Goal: Transaction & Acquisition: Purchase product/service

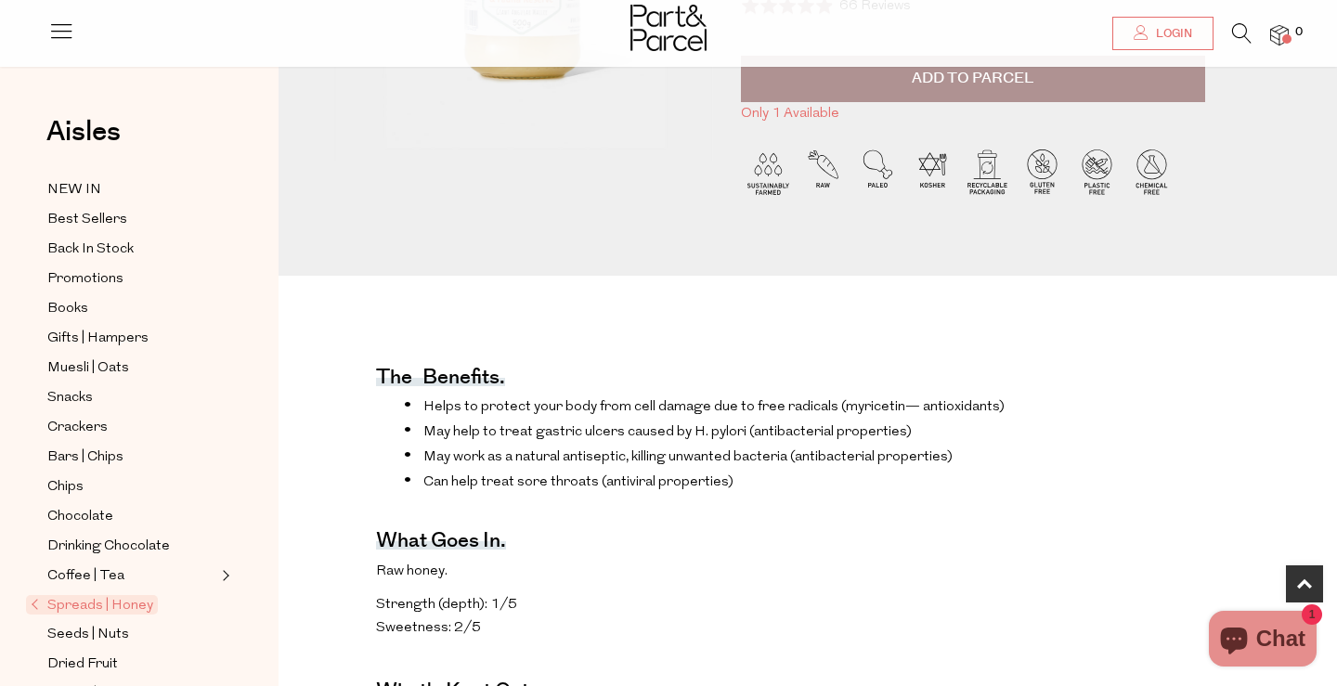
scroll to position [415, 0]
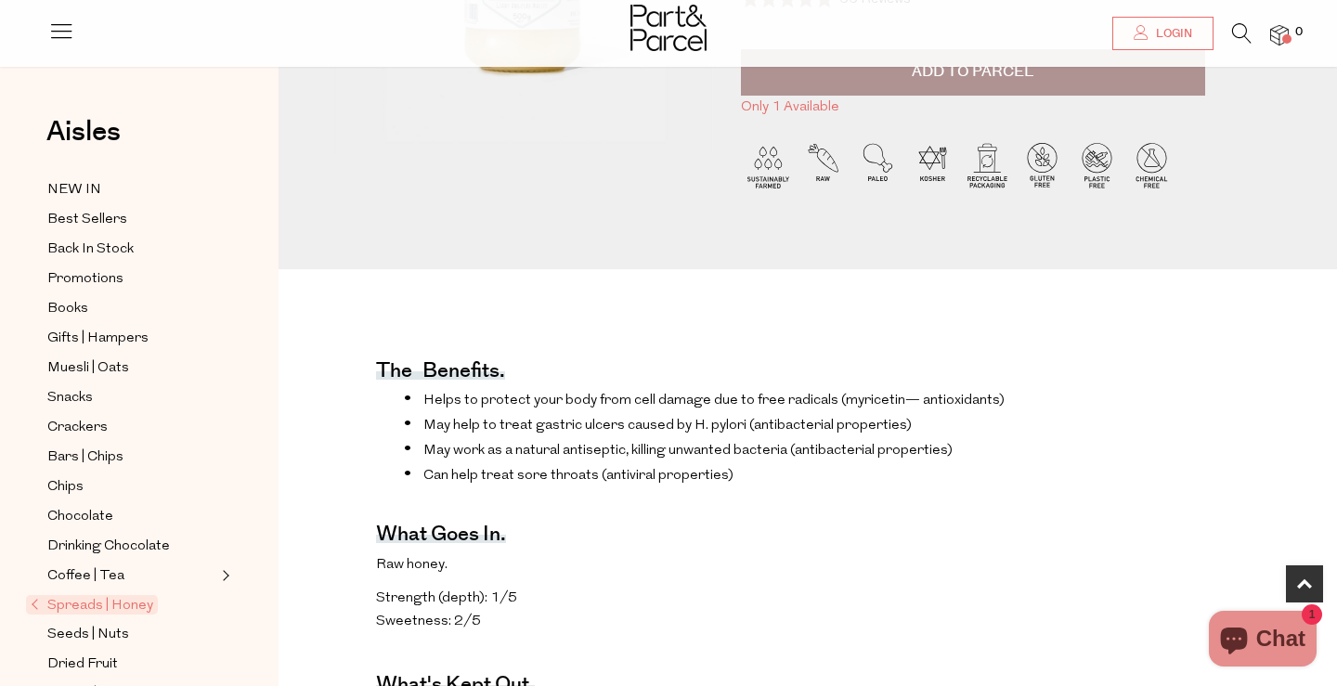
click at [241, 427] on div "Aisles Clear NEW IN Best Sellers Back In Stock Promotions Books Gifts | Hampers…" at bounding box center [139, 404] width 279 height 619
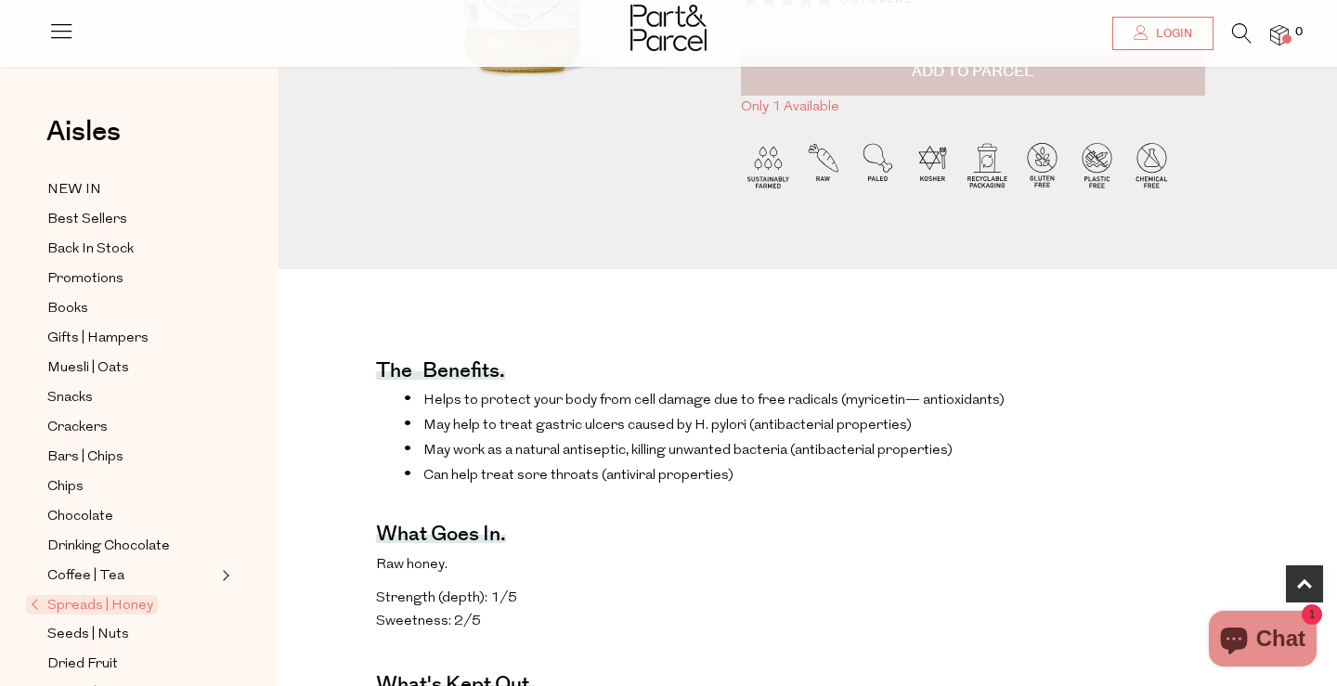
click at [933, 84] on button "Add to Parcel" at bounding box center [973, 72] width 464 height 46
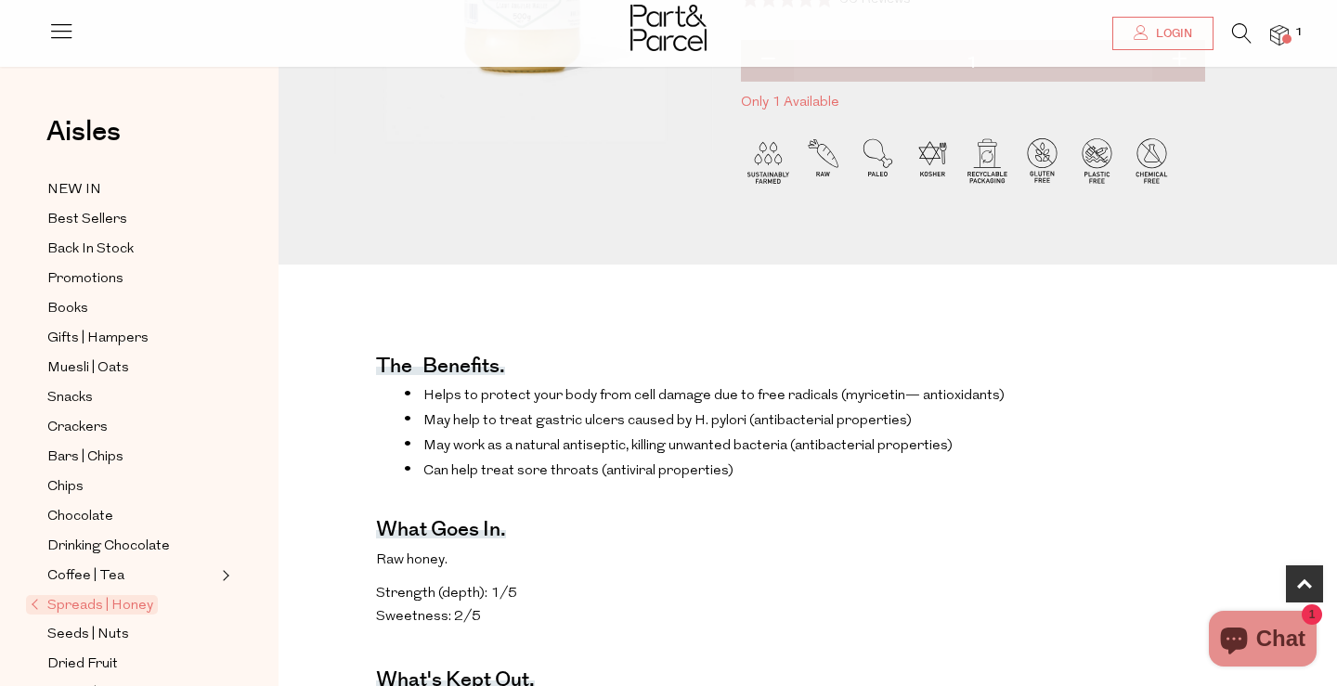
click at [811, 471] on li "Can help treat sore throats (antiviral properties)" at bounding box center [714, 470] width 620 height 19
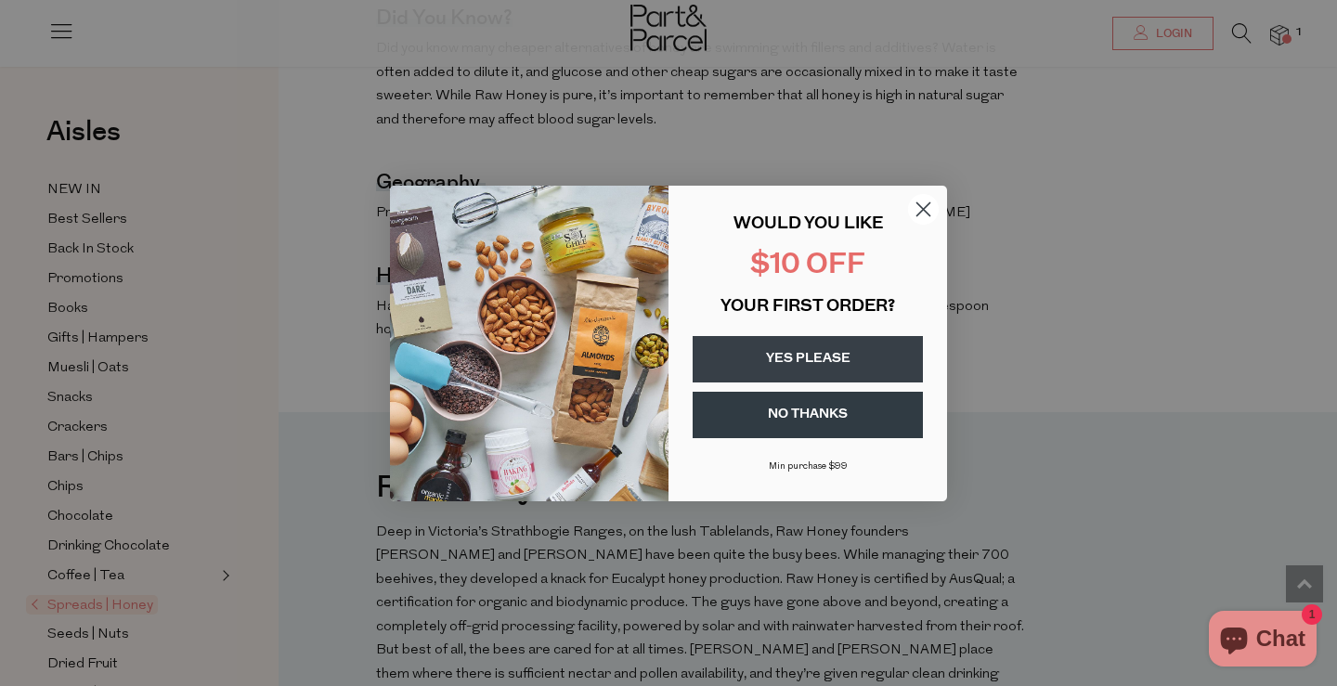
scroll to position [1173, 0]
click at [838, 373] on button "YES PLEASE" at bounding box center [808, 359] width 230 height 46
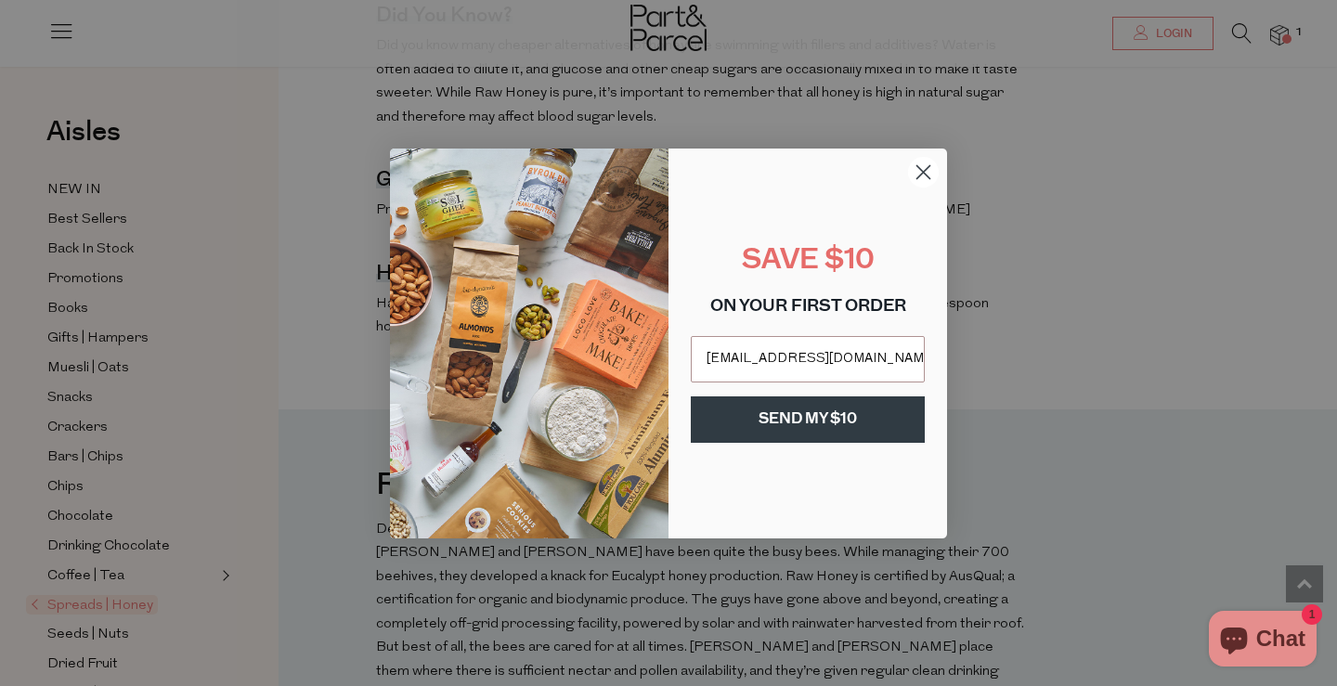
type input "tomoyo0315@optusenet.com.au"
click at [859, 430] on button "SEND MY $10" at bounding box center [808, 419] width 234 height 46
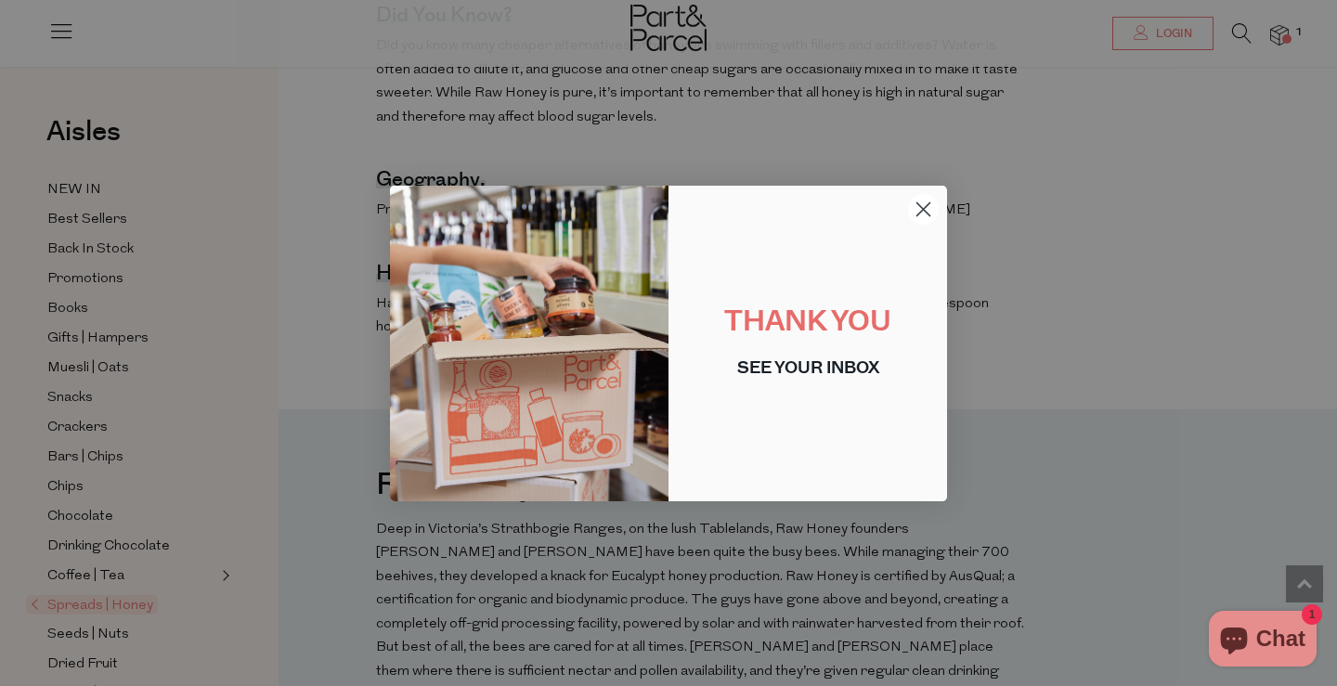
click at [922, 213] on circle "Close dialog" at bounding box center [923, 208] width 31 height 31
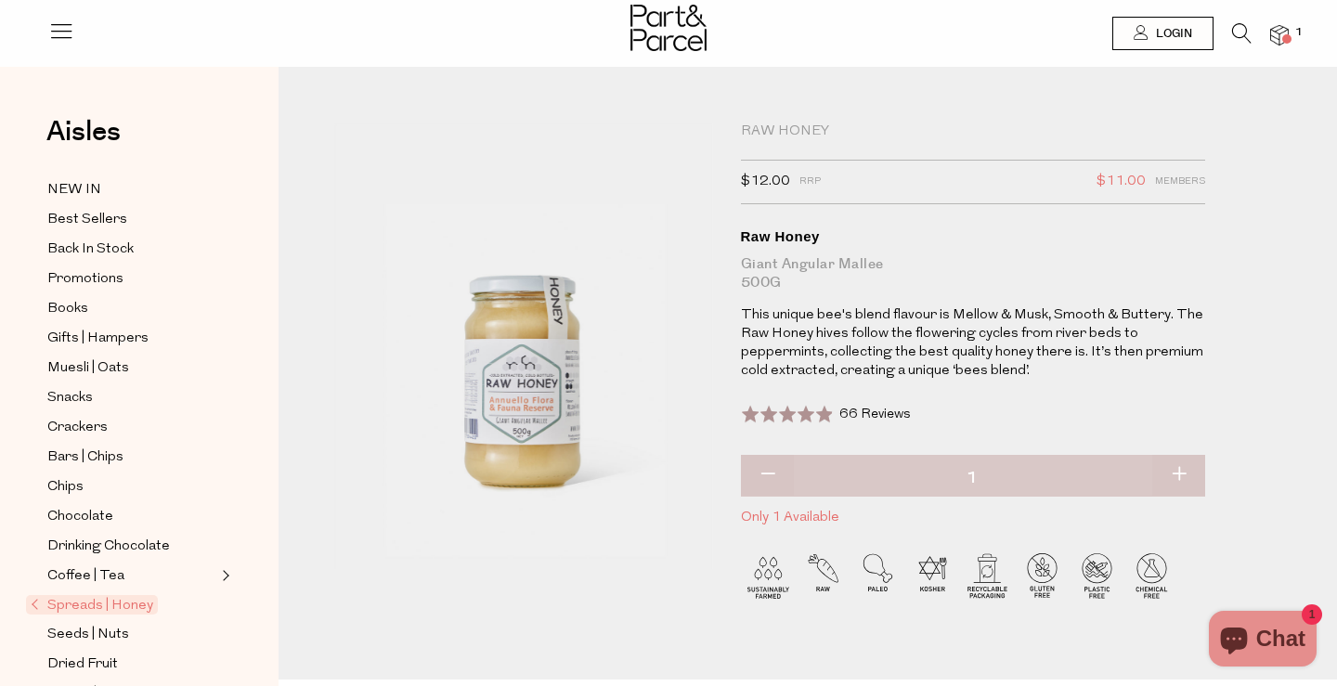
scroll to position [0, 0]
click at [1174, 45] on link "Login" at bounding box center [1162, 33] width 101 height 33
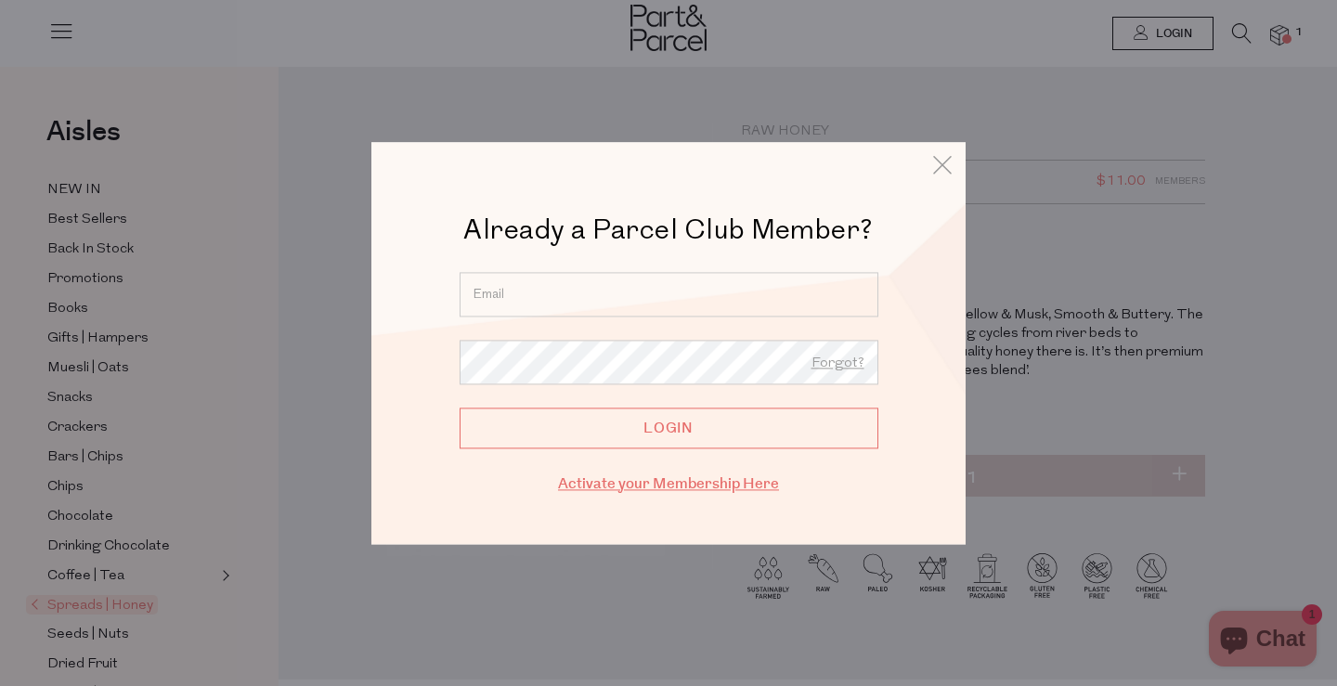
click at [738, 476] on link "Activate your Membership Here" at bounding box center [668, 484] width 221 height 21
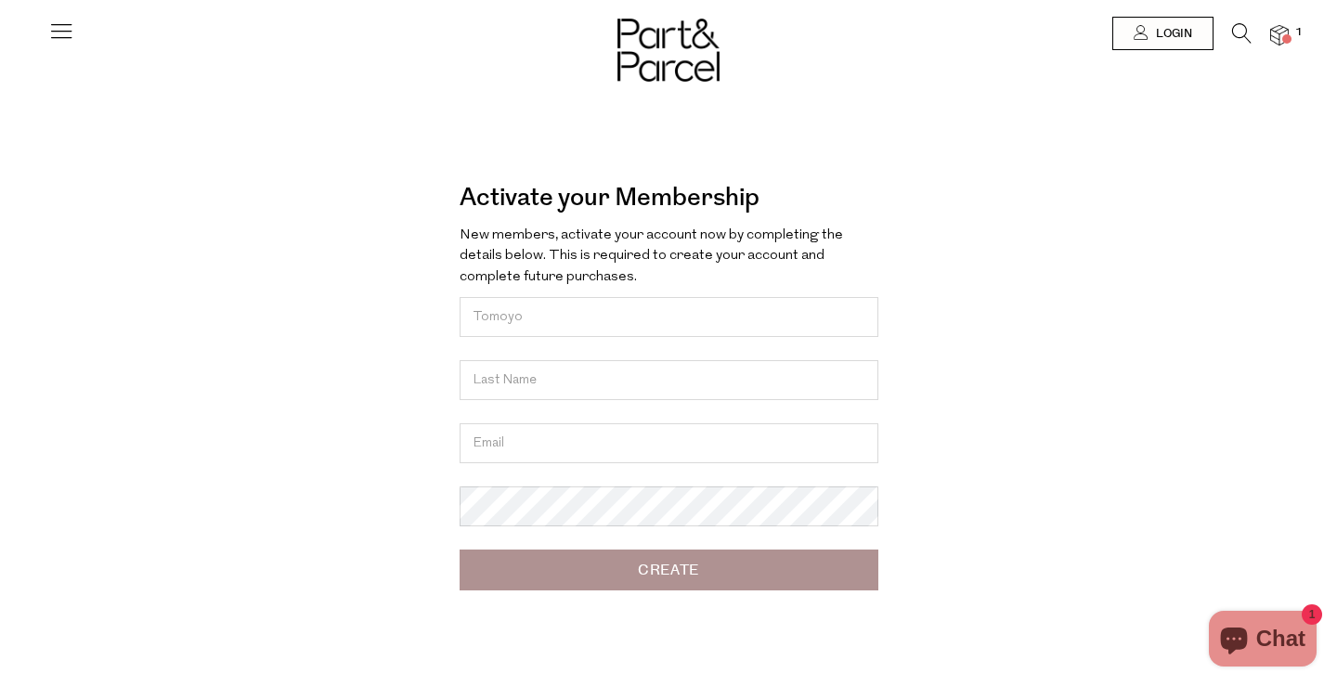
type input "Tomoyo"
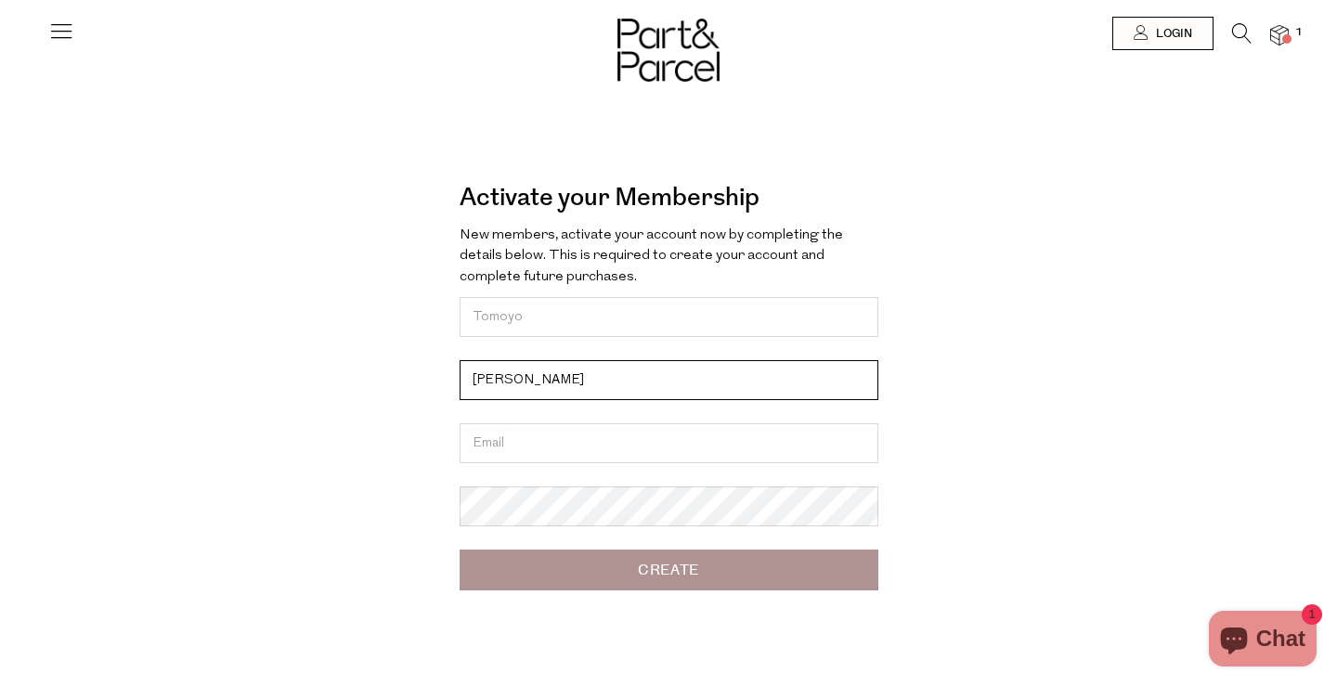
type input "Wilkie"
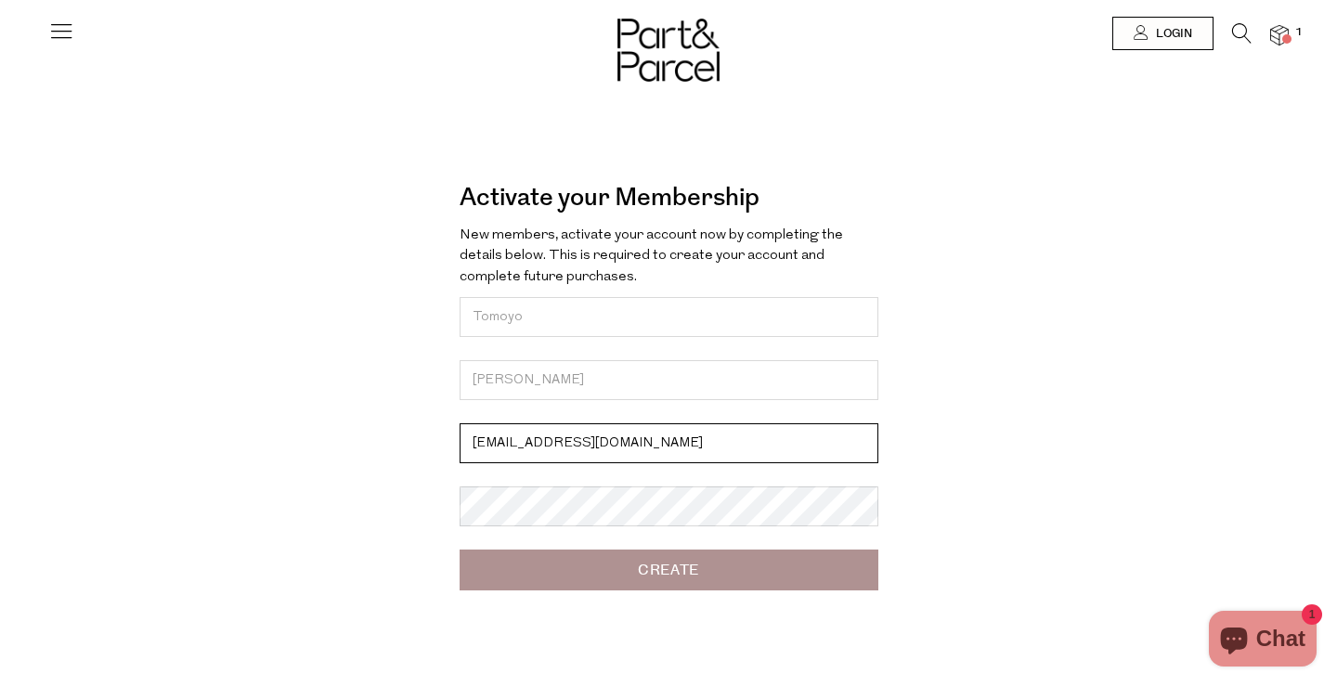
type input "tomoyo0315@optusnet.com.au"
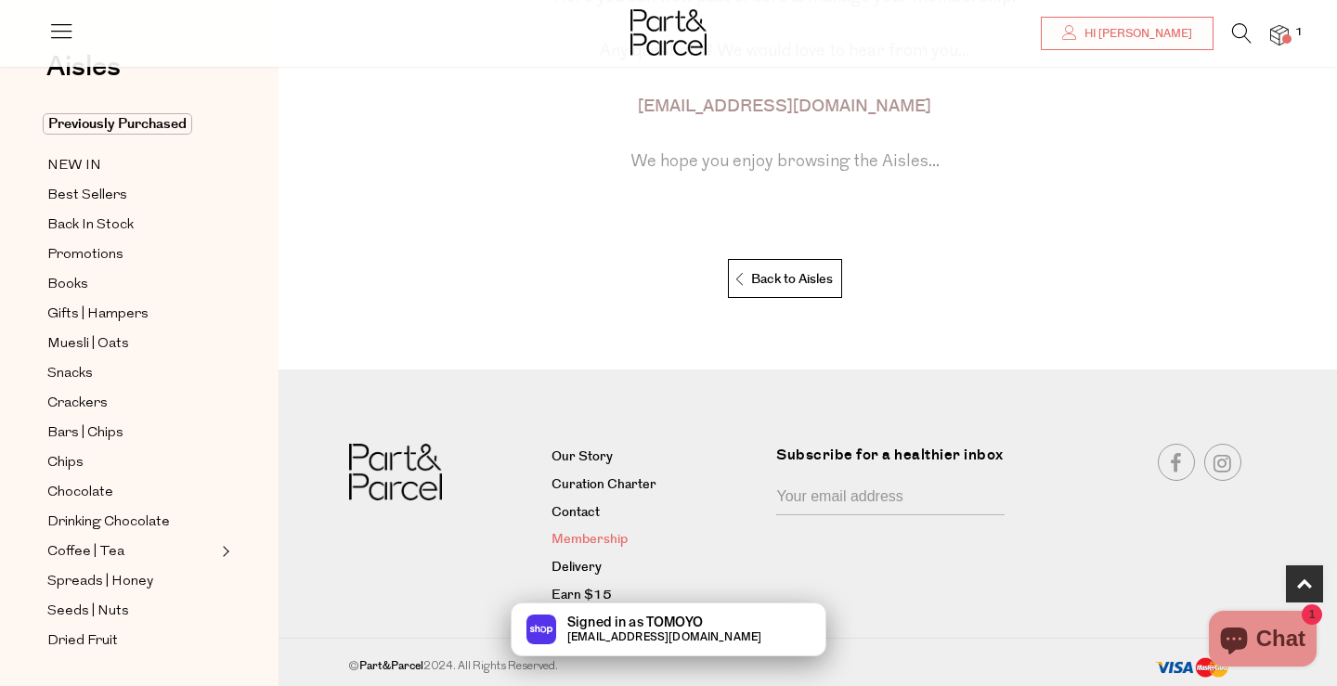
scroll to position [382, 0]
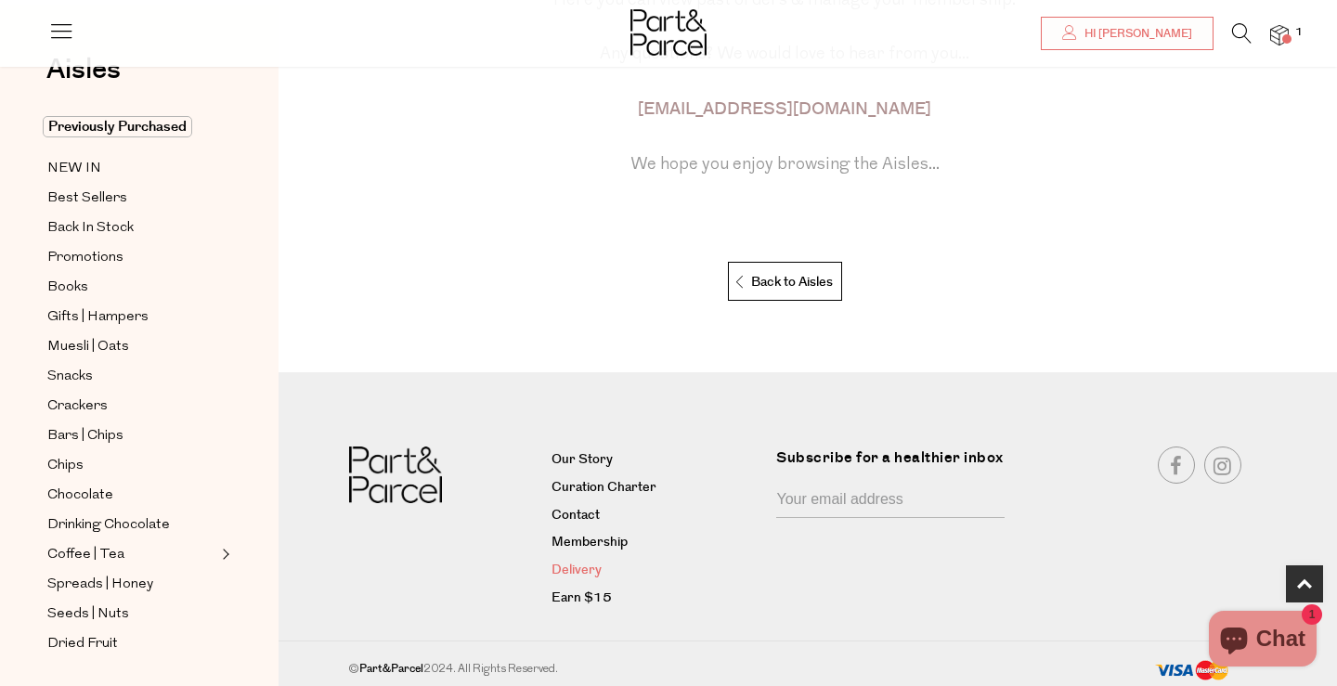
click at [588, 574] on link "Delivery" at bounding box center [658, 571] width 212 height 22
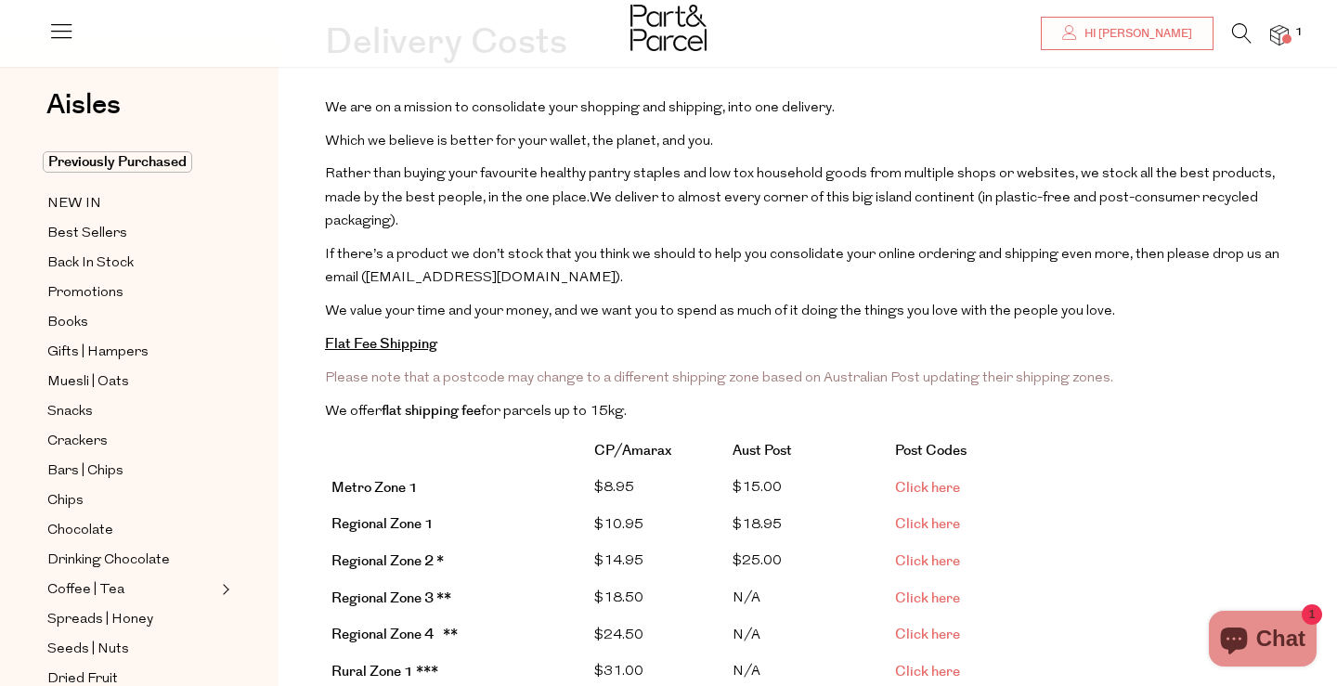
scroll to position [129, 0]
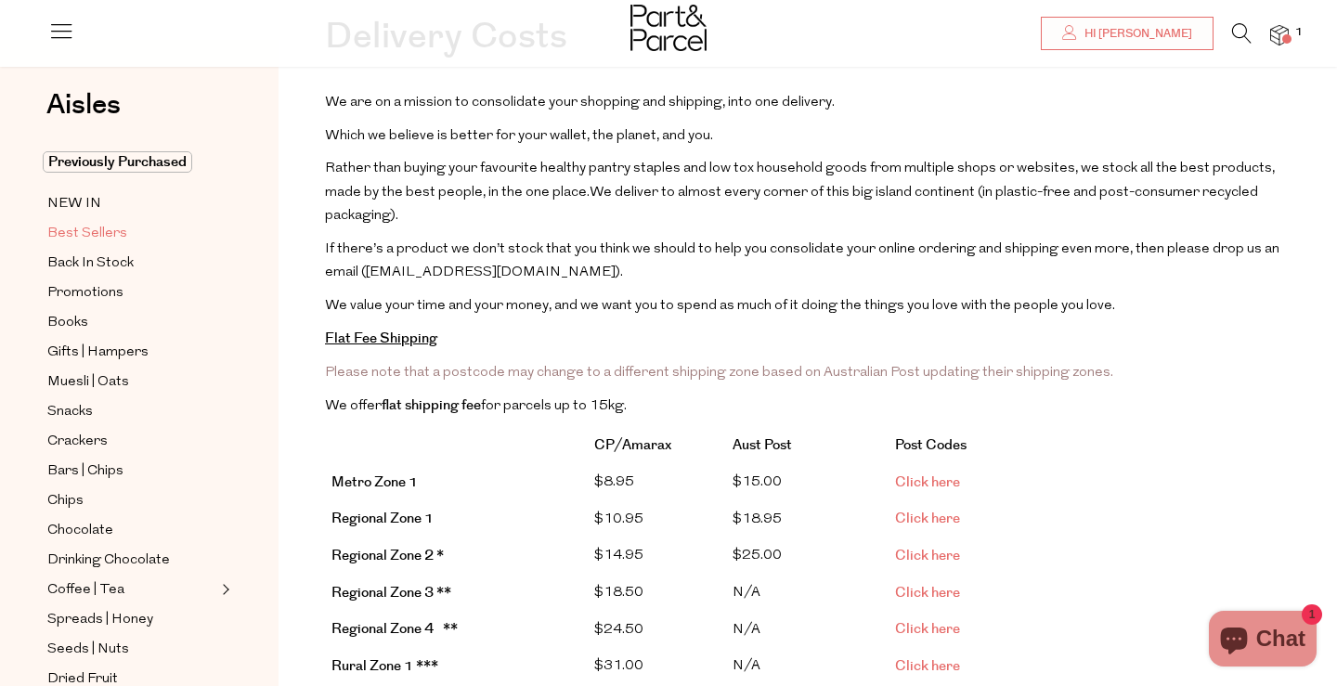
click at [122, 237] on span "Best Sellers" at bounding box center [87, 234] width 80 height 22
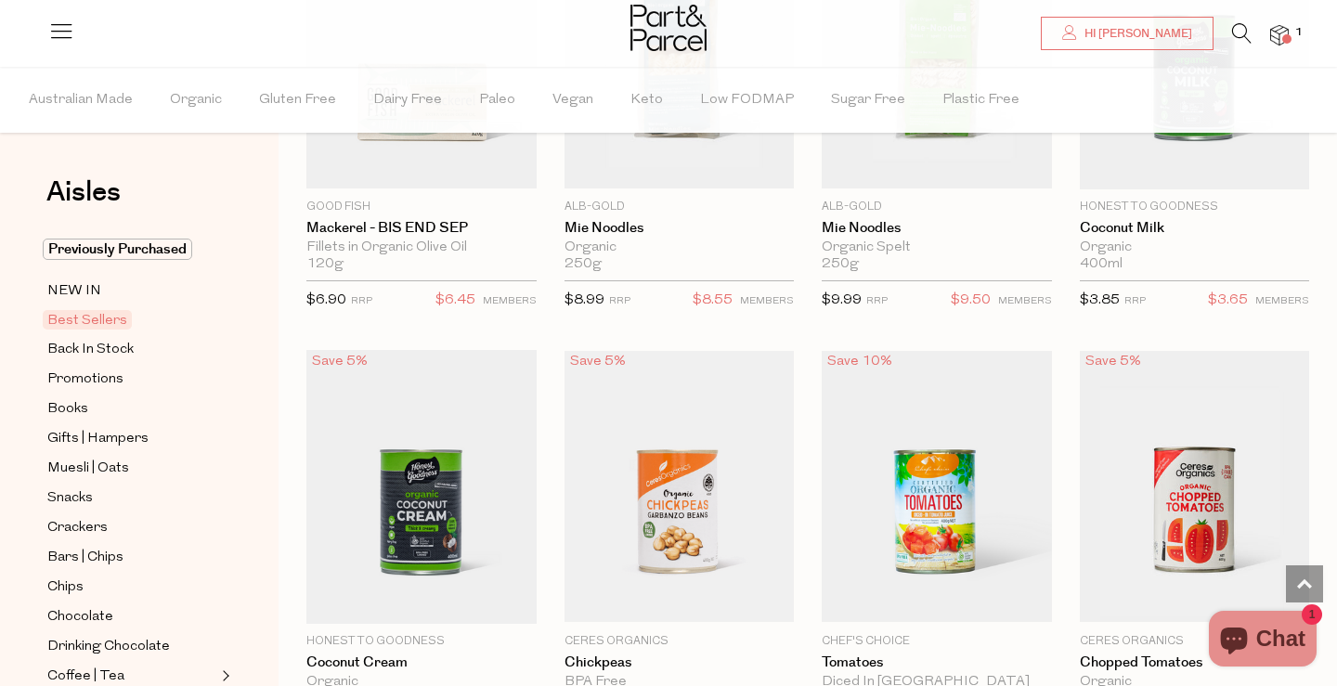
scroll to position [2071, 0]
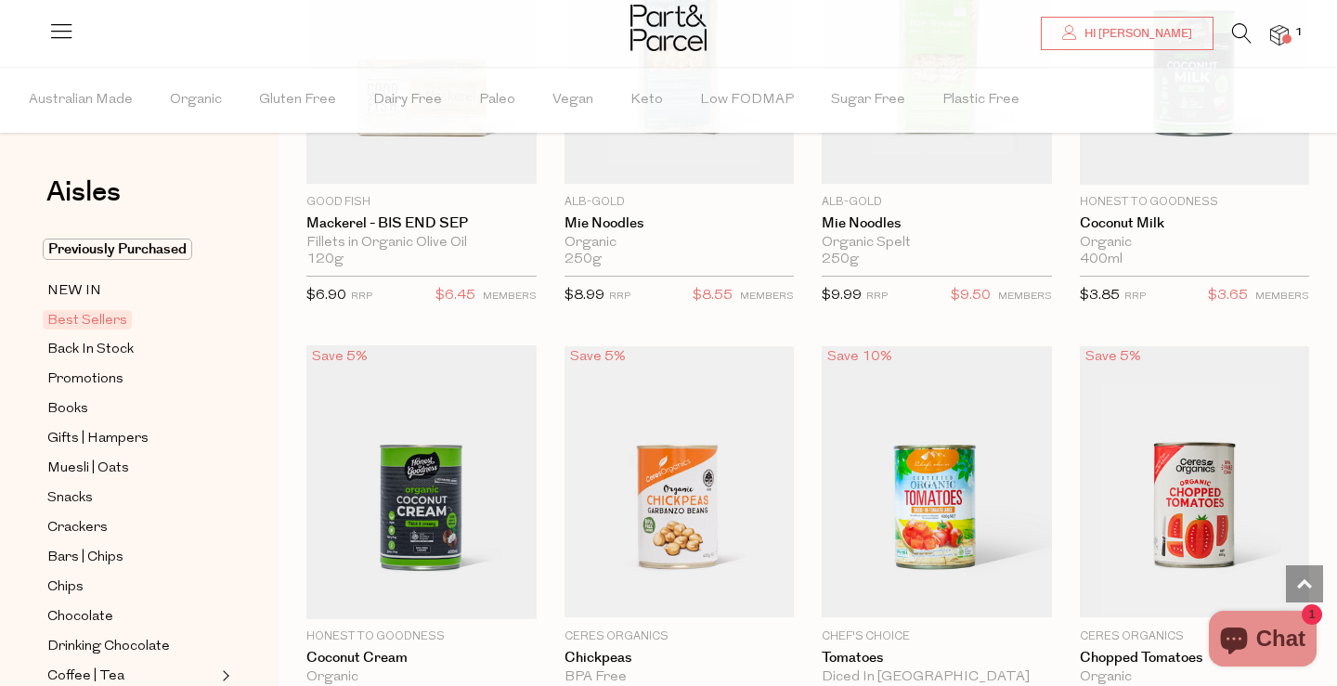
click at [1240, 35] on icon at bounding box center [1241, 33] width 19 height 20
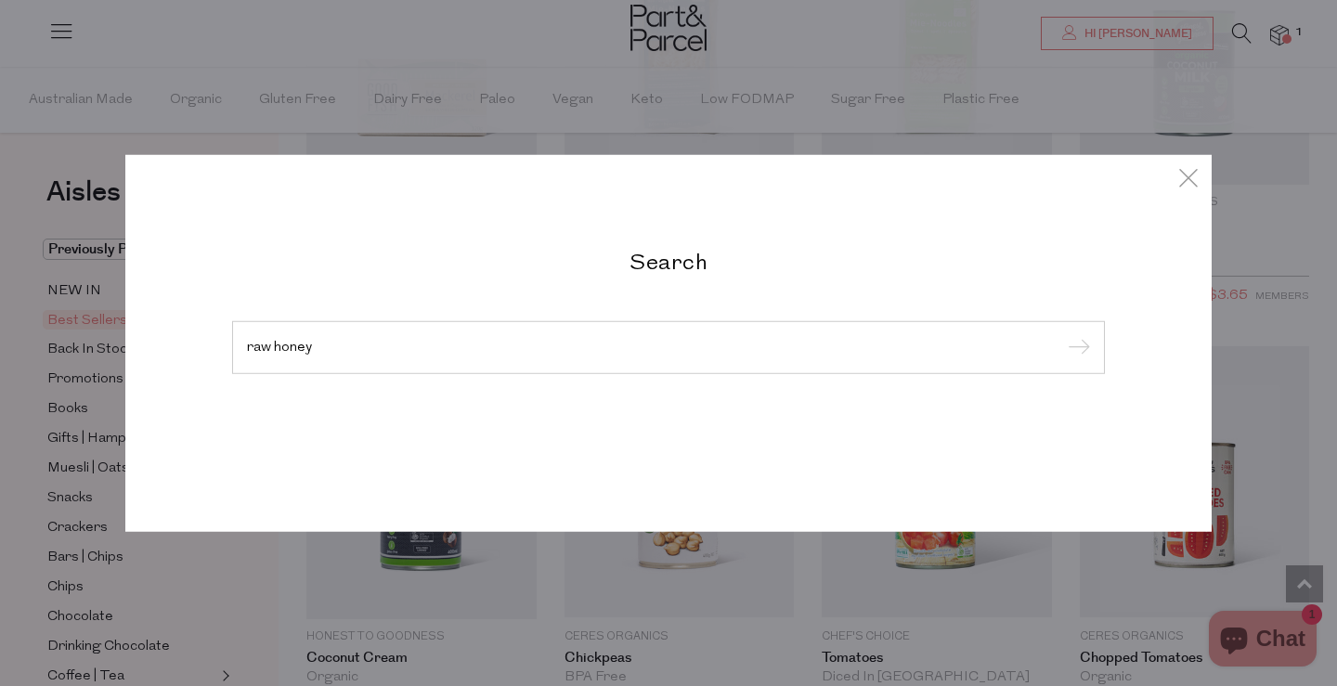
type input "raw honey"
click at [1076, 348] on input "submit" at bounding box center [1076, 348] width 28 height 28
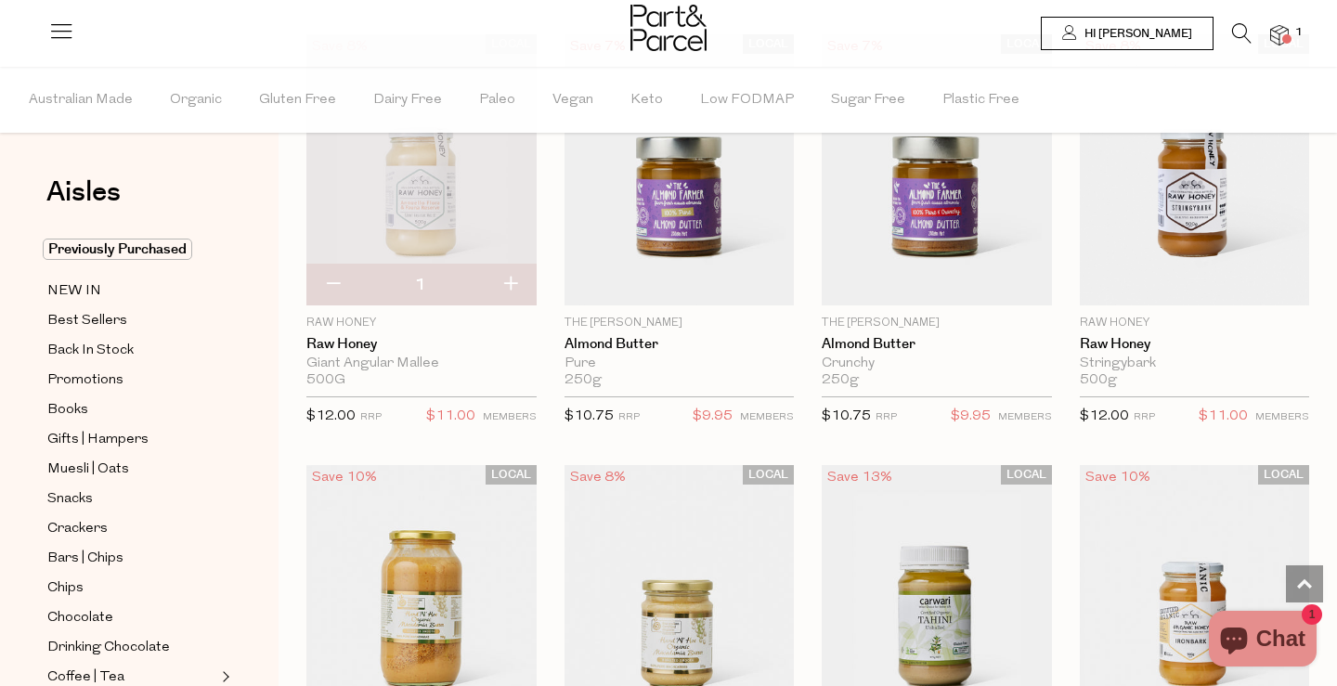
scroll to position [1469, 0]
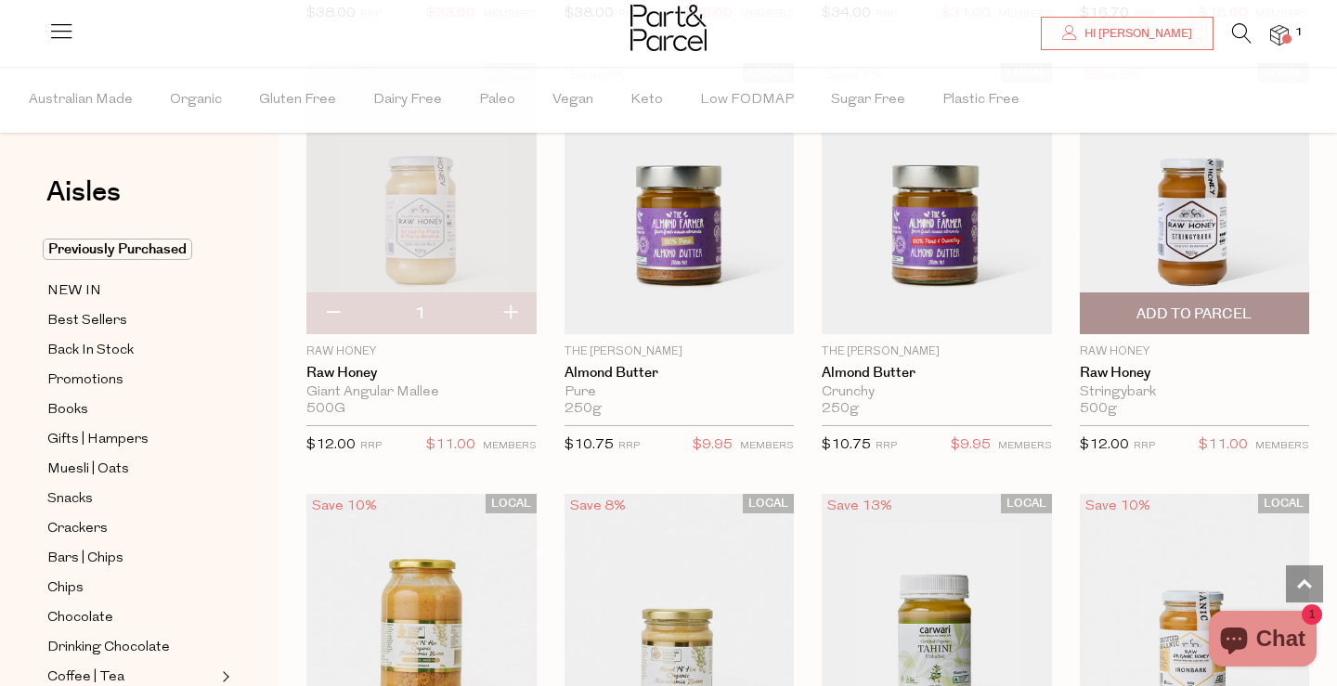
click at [1196, 218] on img at bounding box center [1195, 198] width 230 height 271
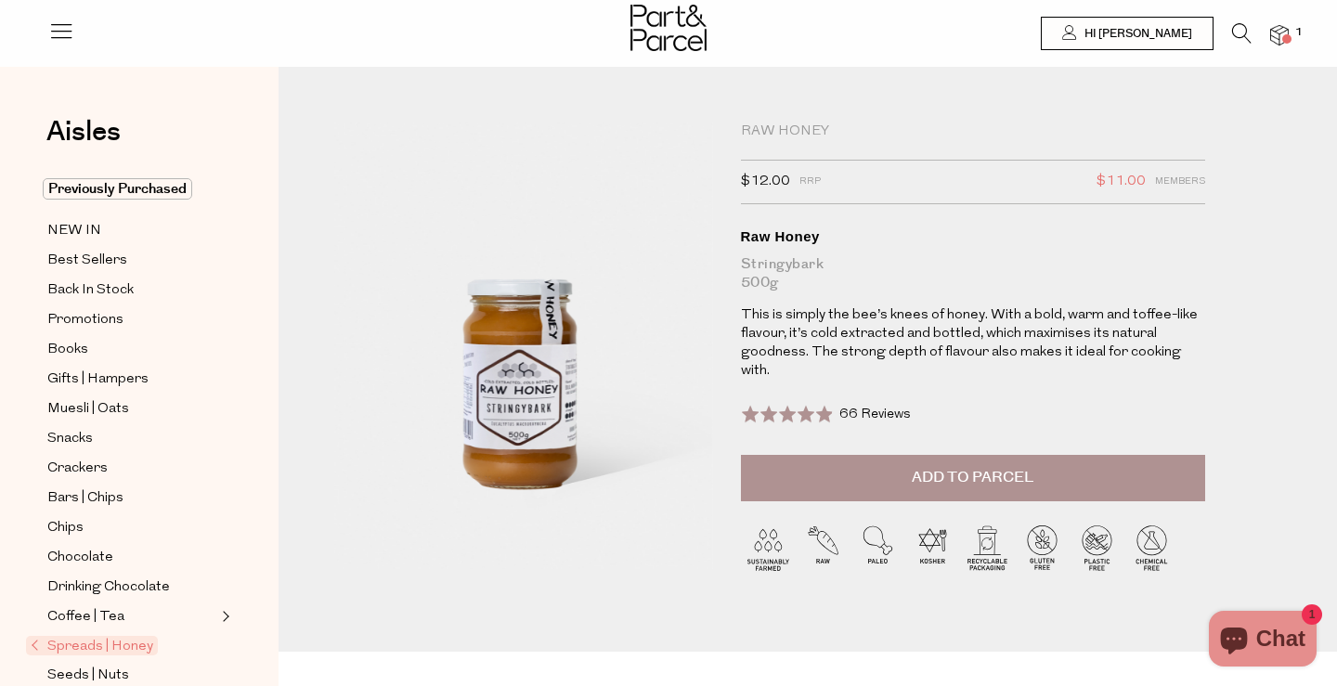
click at [809, 265] on div "Stringybark 500g" at bounding box center [973, 273] width 464 height 37
copy div "Stringybark"
click at [1242, 32] on icon at bounding box center [1241, 33] width 19 height 20
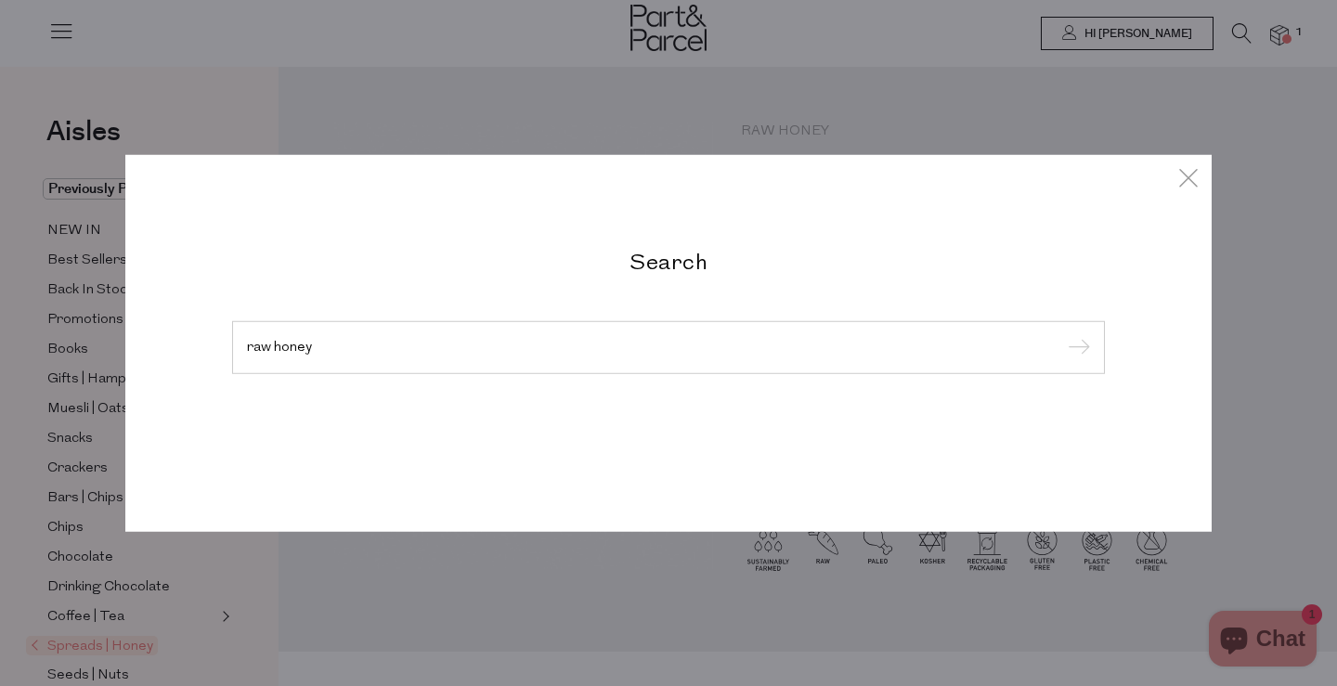
type input "raw honey"
click at [1076, 348] on input "submit" at bounding box center [1076, 348] width 28 height 28
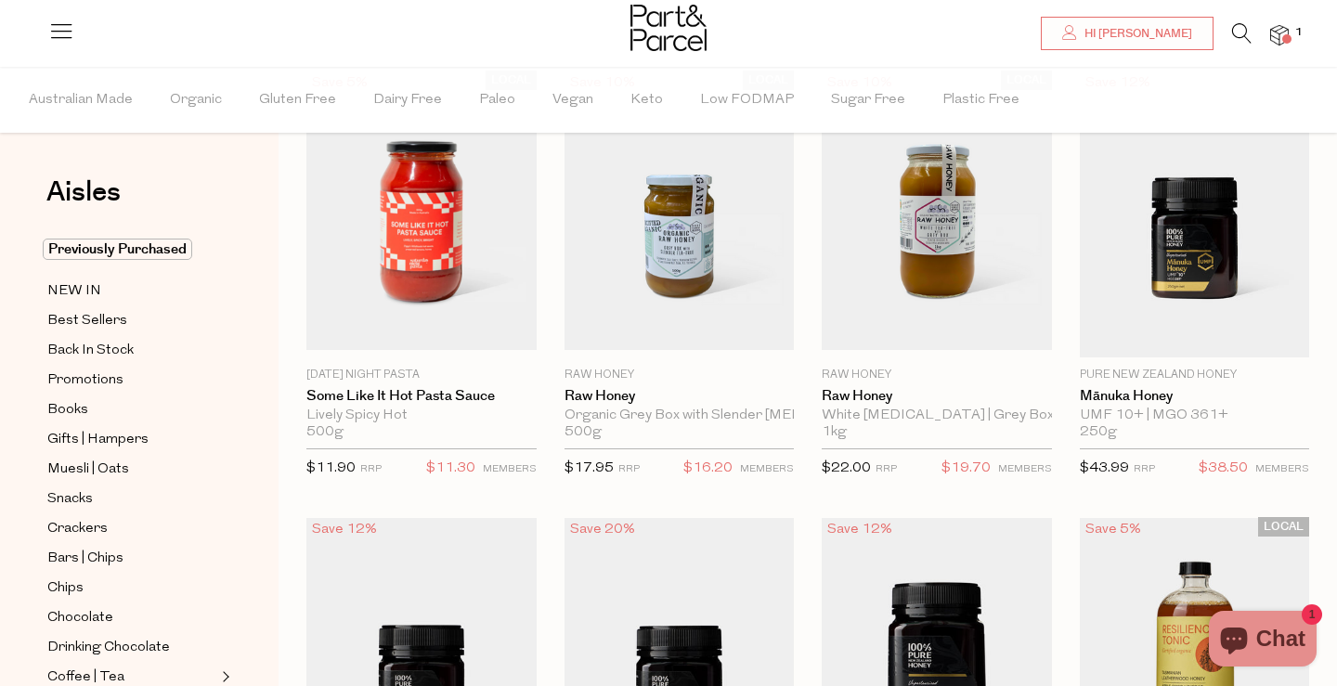
scroll to position [138, 0]
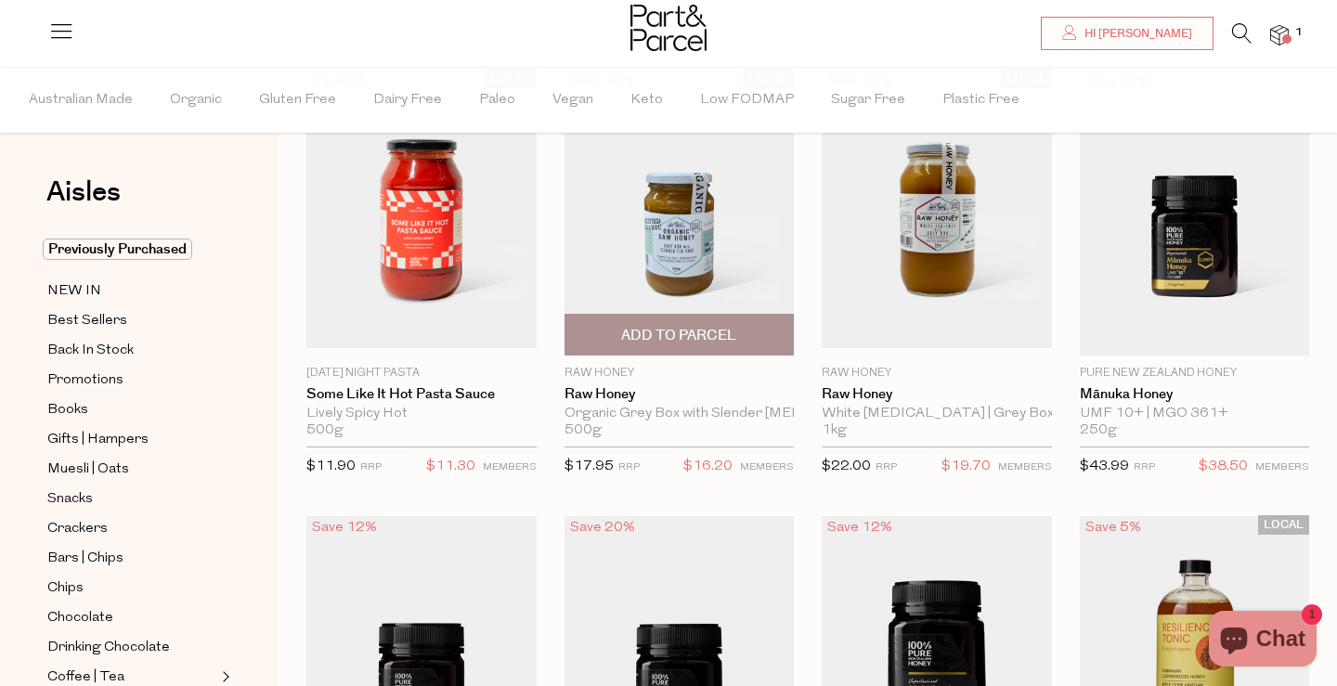
click at [755, 234] on img at bounding box center [680, 212] width 230 height 271
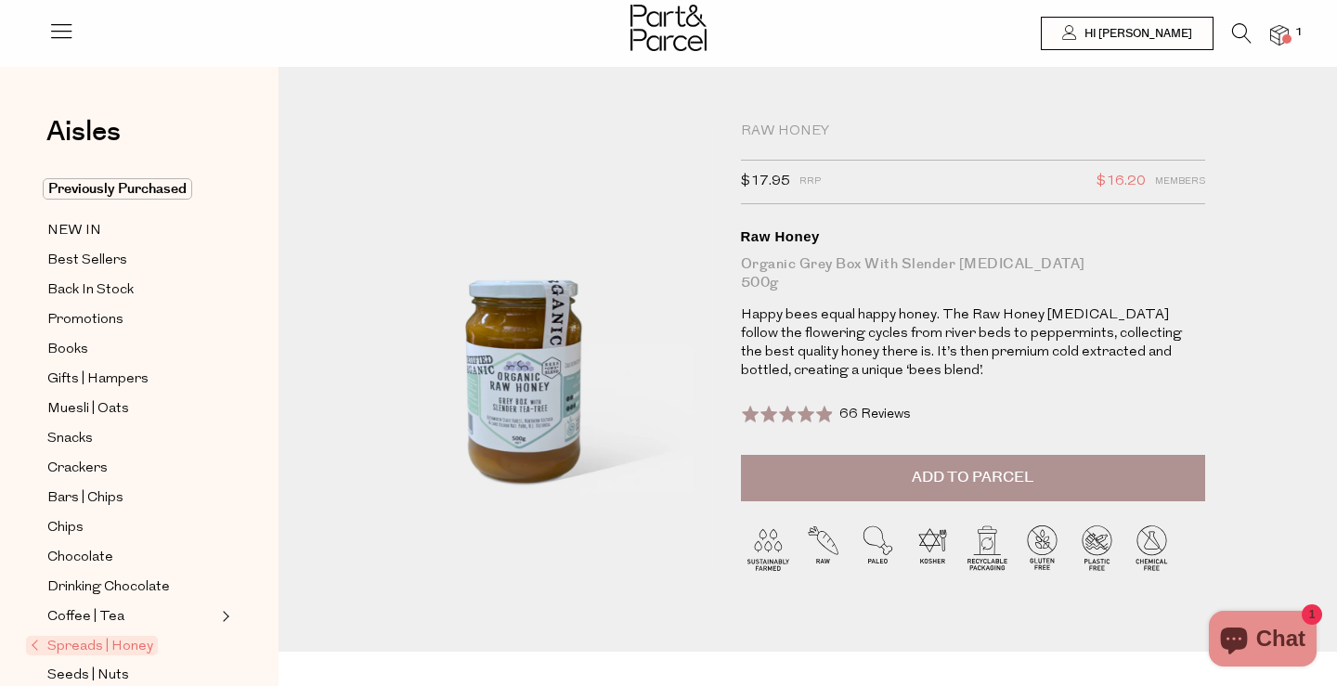
click at [1228, 38] on li at bounding box center [1233, 37] width 38 height 29
click at [1239, 33] on icon at bounding box center [1241, 33] width 19 height 20
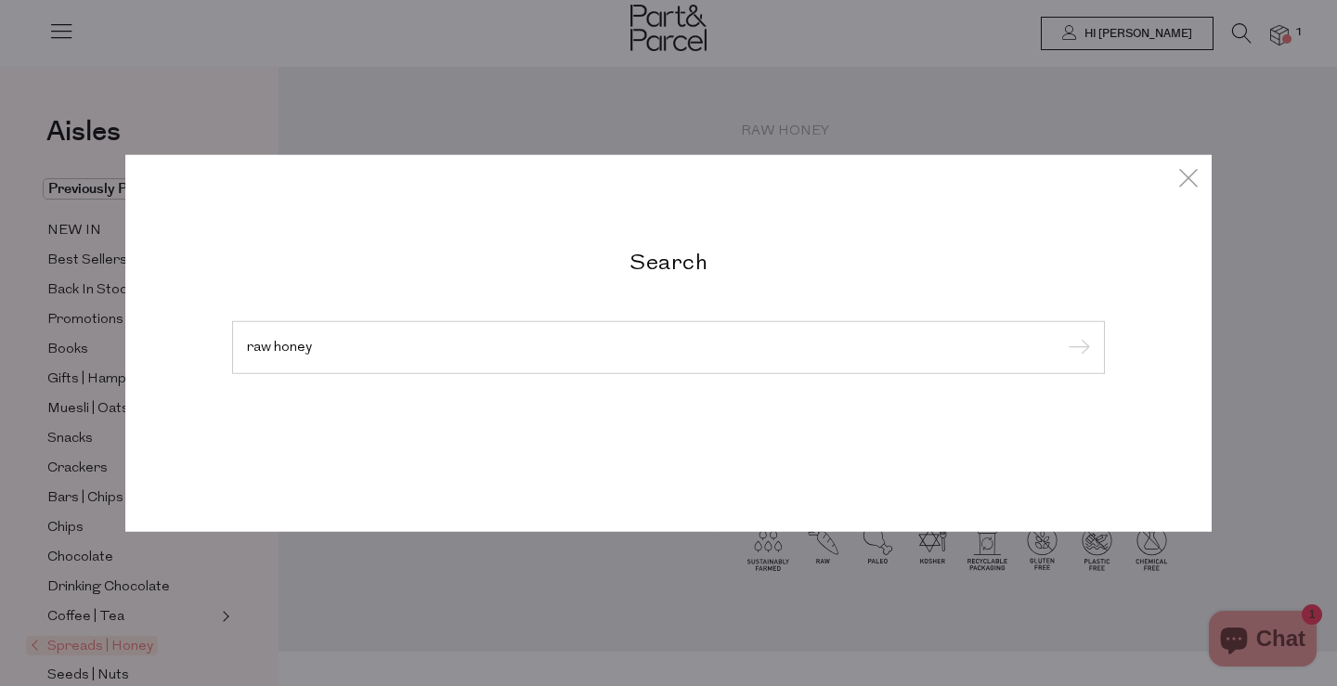
type input "raw honey"
click at [1076, 348] on input "submit" at bounding box center [1076, 348] width 28 height 28
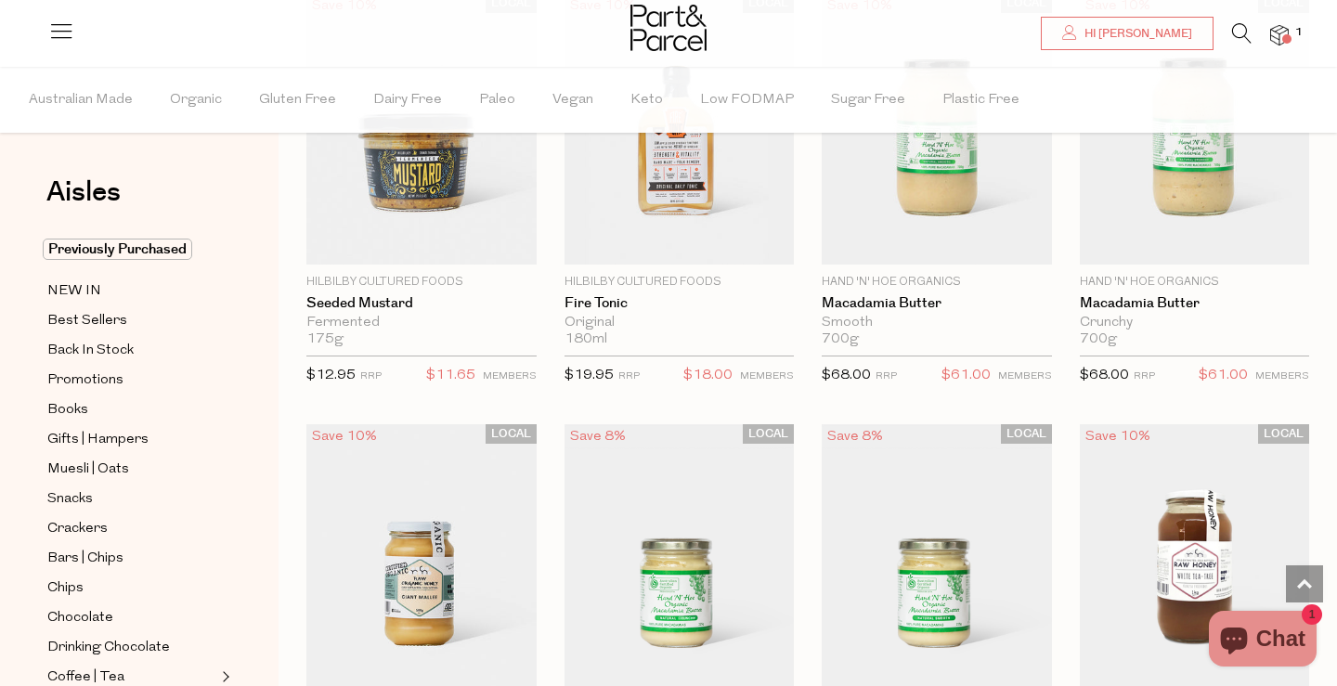
scroll to position [2438, 0]
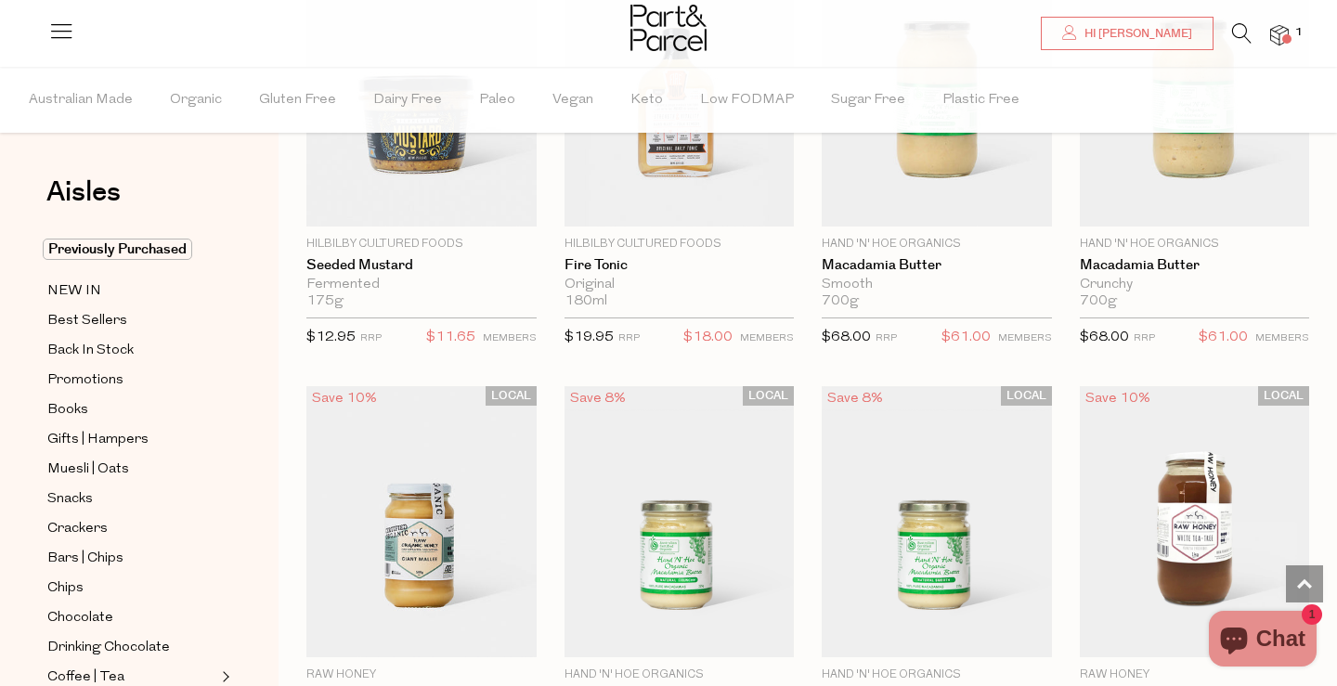
click at [1245, 35] on icon at bounding box center [1241, 33] width 19 height 20
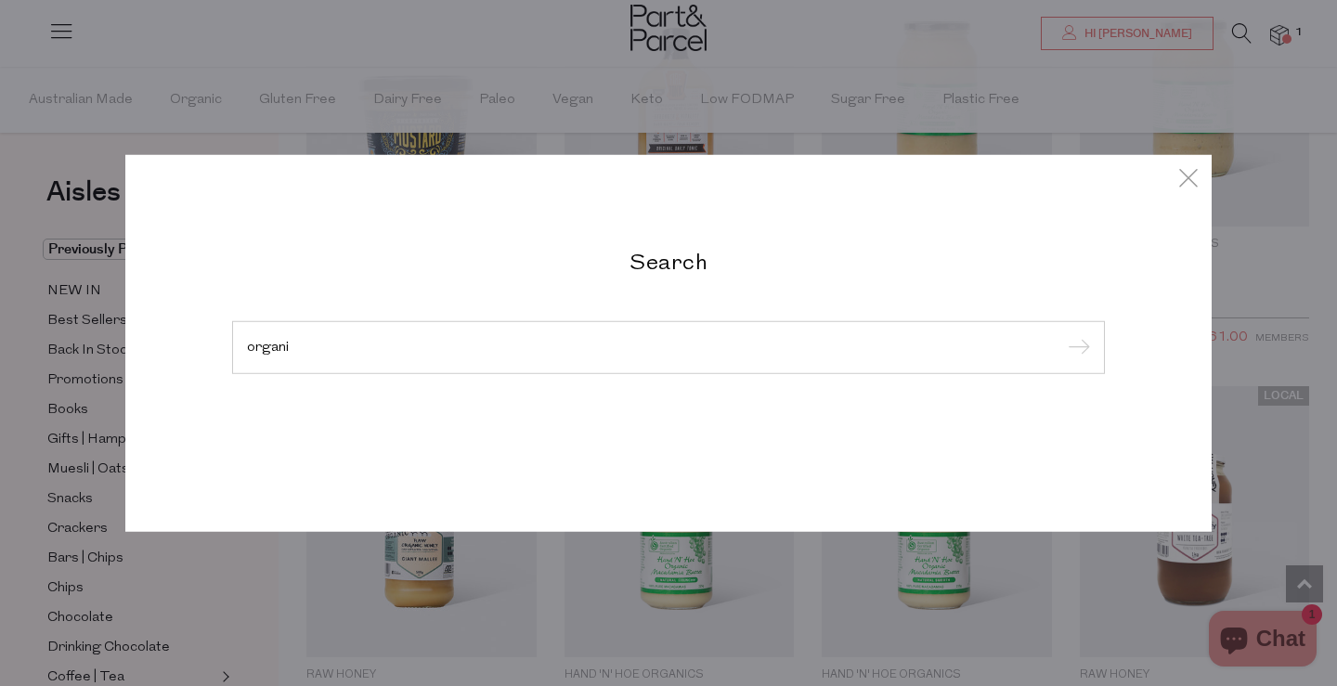
type input "organic"
